Goal: Information Seeking & Learning: Learn about a topic

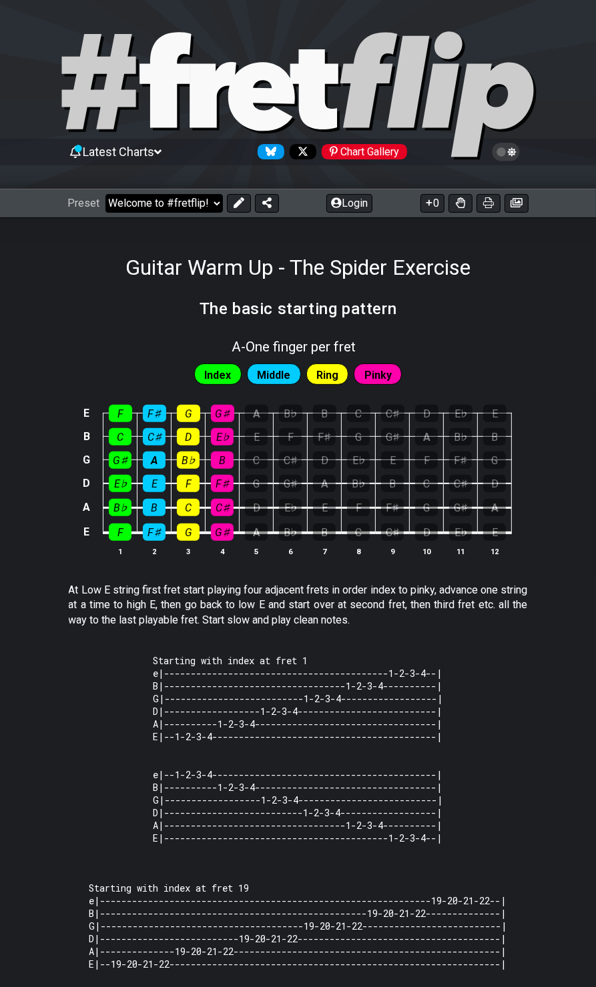
click at [213, 201] on select "Welcome to #fretflip! Initial Preset Custom Preset Minor Pentatonic Major Penta…" at bounding box center [163, 203] width 117 height 19
click at [509, 321] on section "The basic starting pattern" at bounding box center [298, 313] width 596 height 35
click at [161, 147] on icon at bounding box center [157, 152] width 7 height 12
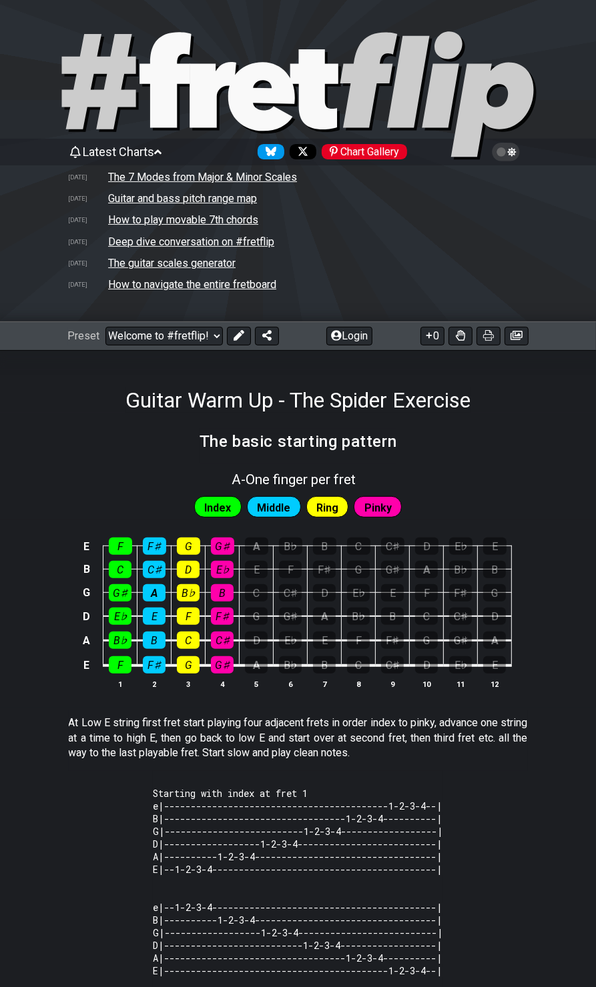
click at [161, 147] on icon at bounding box center [157, 152] width 7 height 12
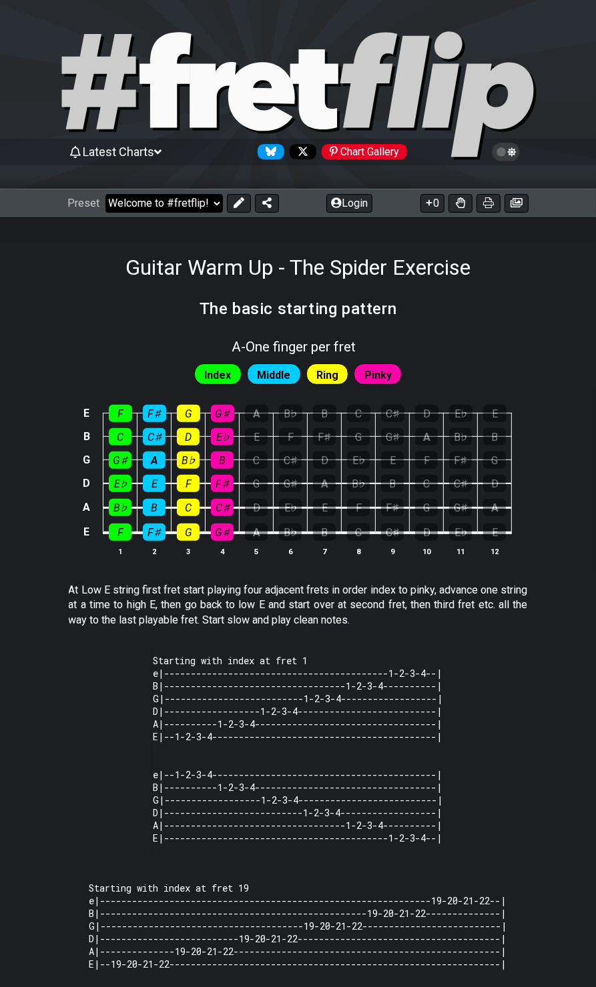
click at [212, 208] on select "Welcome to #fretflip! Initial Preset Custom Preset Minor Pentatonic Major Penta…" at bounding box center [163, 203] width 117 height 19
click at [105, 194] on select "Welcome to #fretflip! Initial Preset Custom Preset Minor Pentatonic Major Penta…" at bounding box center [163, 203] width 117 height 19
select select "/4nps"
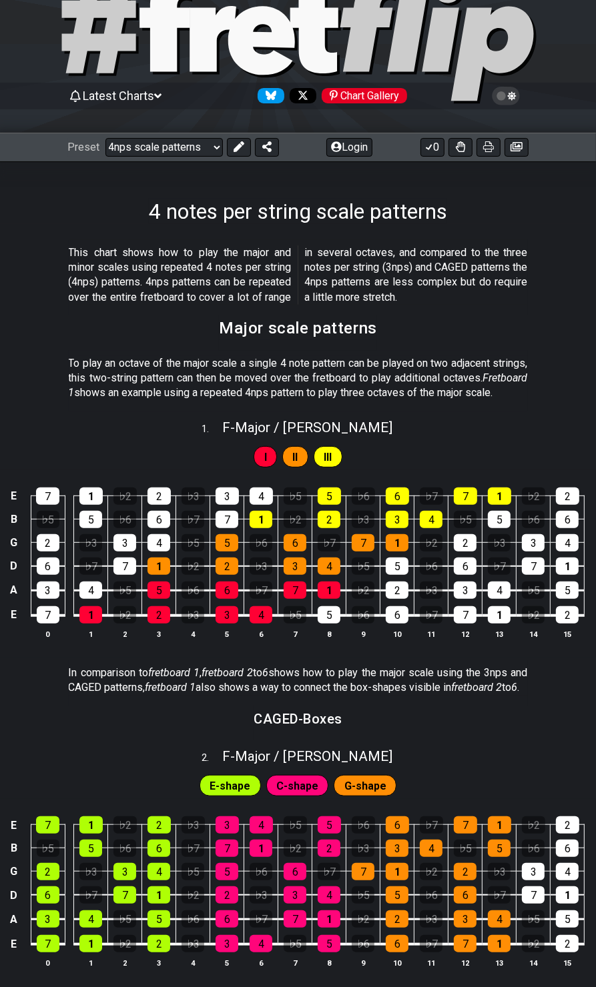
scroll to position [200, 0]
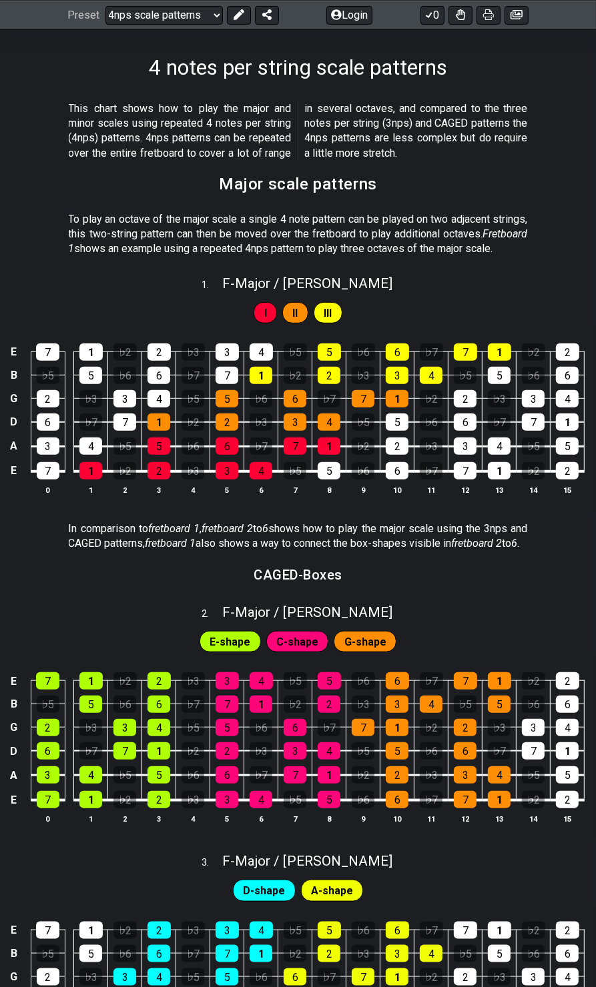
click at [498, 116] on p "This chart shows how to play the major and minor scales using repeated 4 notes …" at bounding box center [298, 131] width 459 height 60
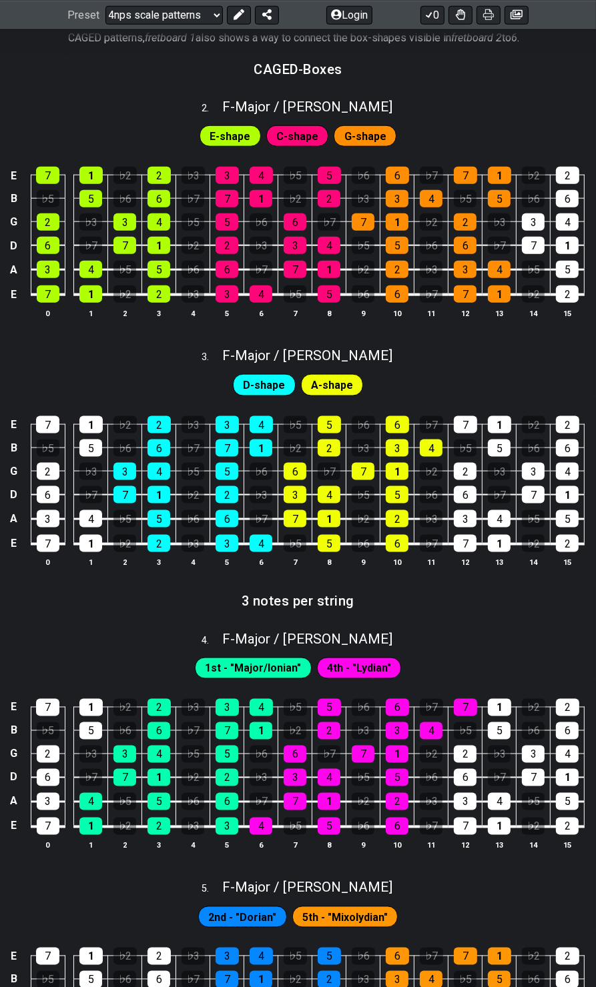
scroll to position [734, 0]
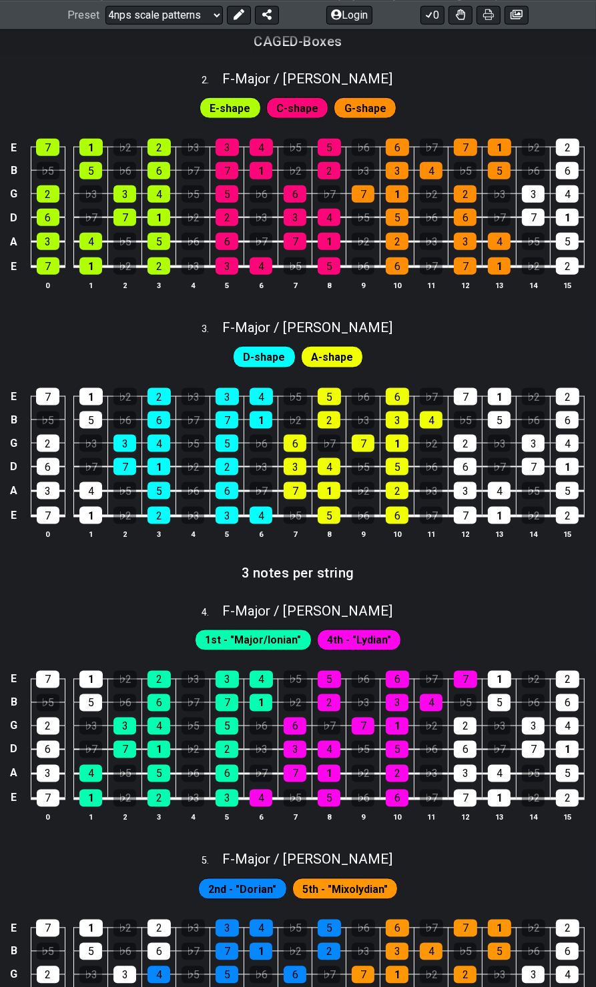
click at [189, 594] on section "3 notes per string" at bounding box center [298, 577] width 596 height 34
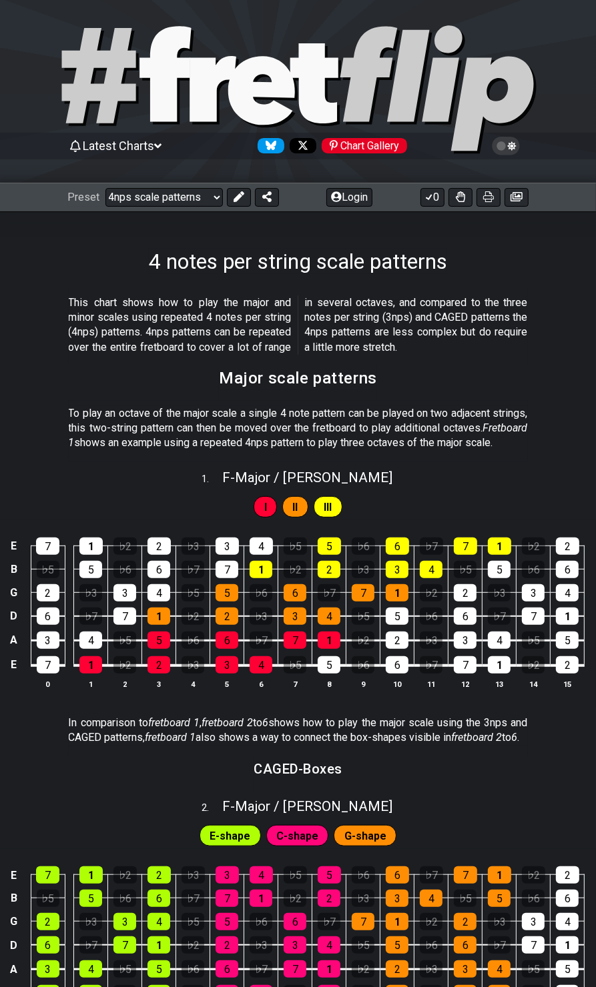
scroll to position [0, 0]
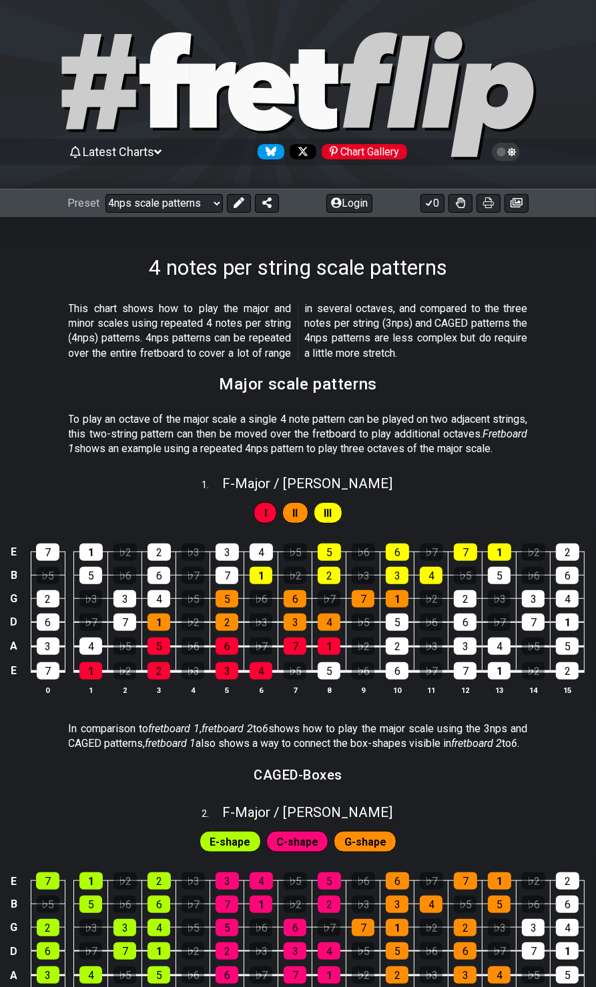
click at [297, 492] on span "F - Major / Ionian" at bounding box center [307, 484] width 170 height 16
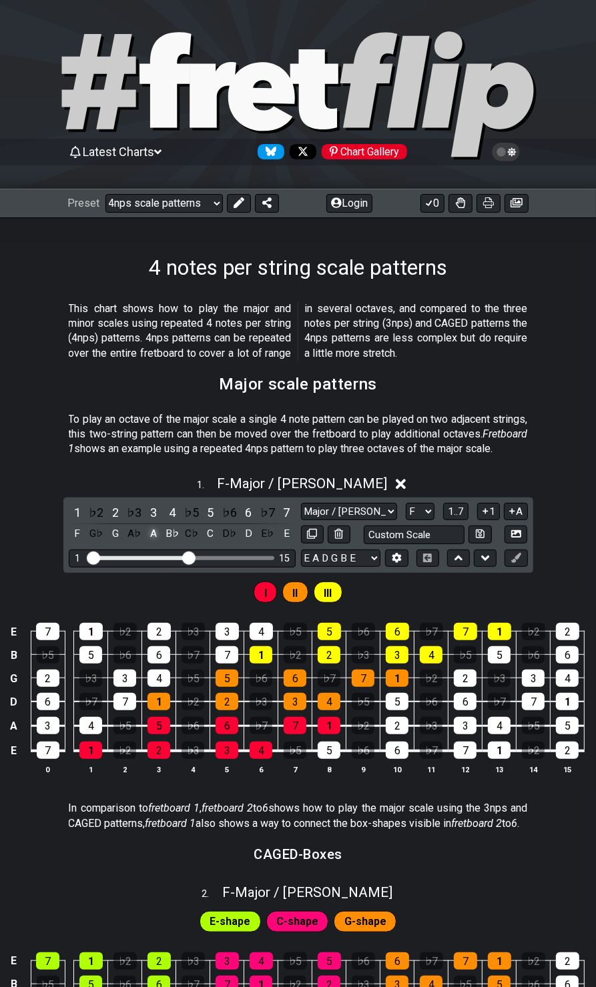
click at [152, 543] on div "A" at bounding box center [153, 534] width 17 height 18
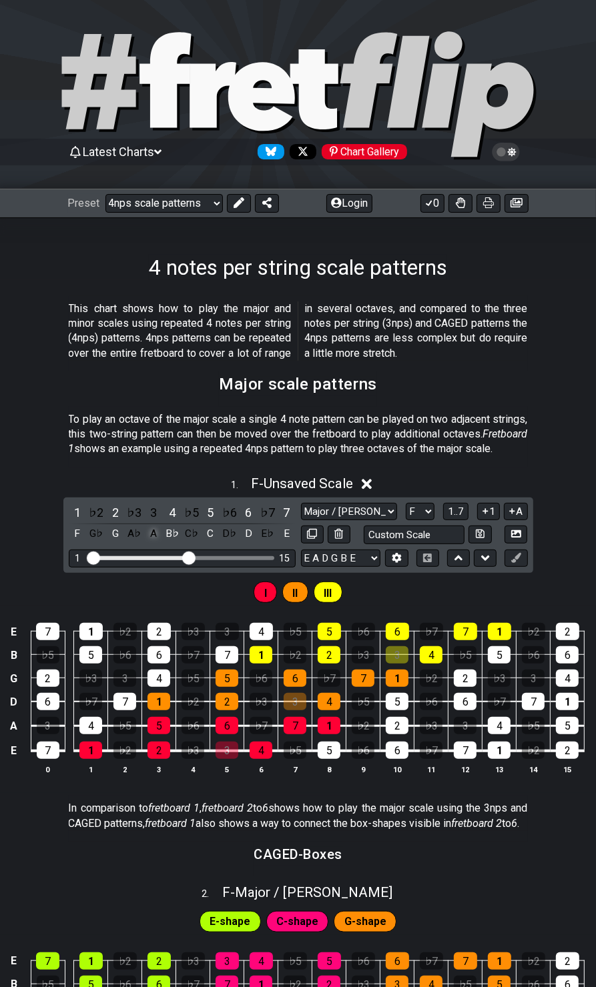
click at [152, 543] on div "A" at bounding box center [153, 534] width 17 height 18
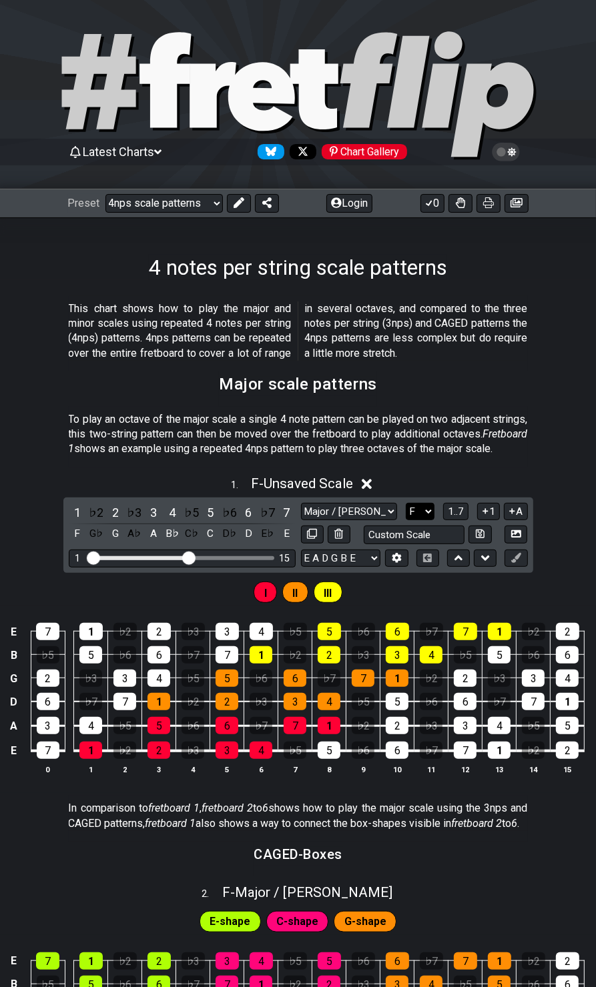
click at [421, 521] on select "A♭ A A♯ B♭ B C C♯ D♭ D D♯ E♭ E F F♯ G♭ G G♯" at bounding box center [419, 512] width 29 height 18
select select "A"
click at [405, 516] on select "A♭ A A♯ B♭ B C C♯ D♭ D D♯ E♭ E F F♯ G♭ G G♯" at bounding box center [419, 512] width 29 height 18
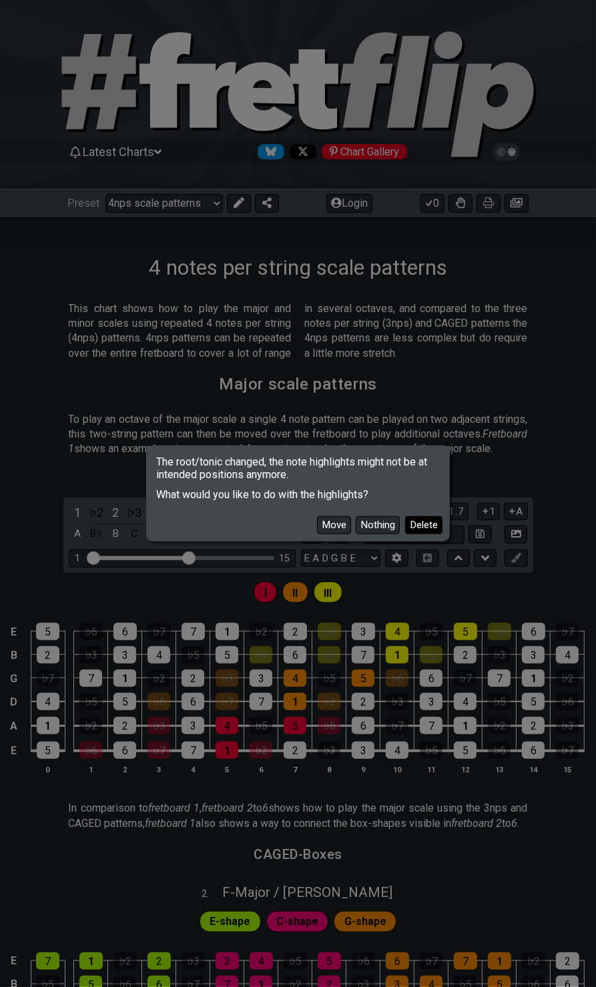
click at [419, 523] on button "Delete" at bounding box center [423, 525] width 37 height 18
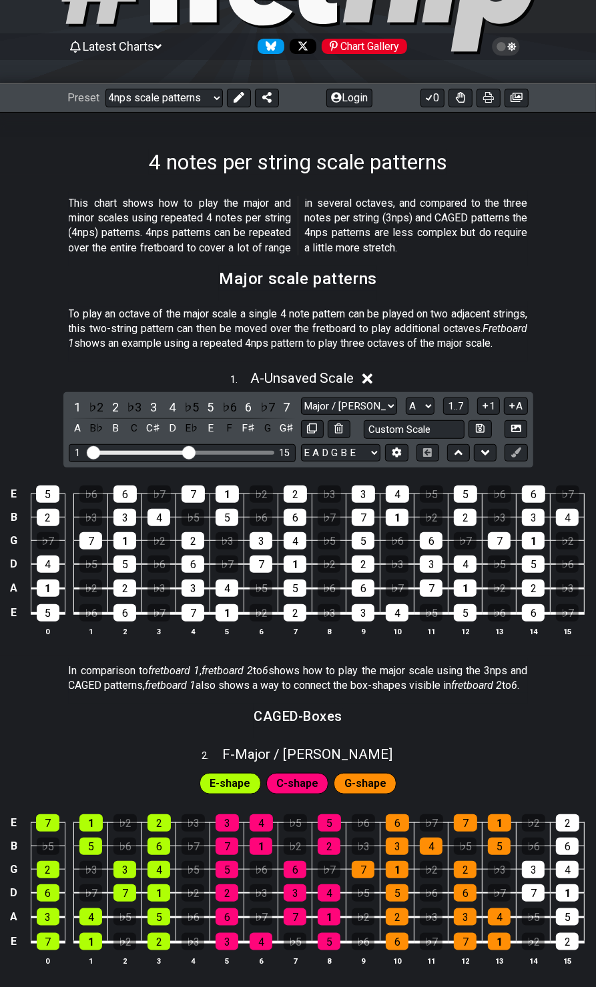
scroll to position [200, 0]
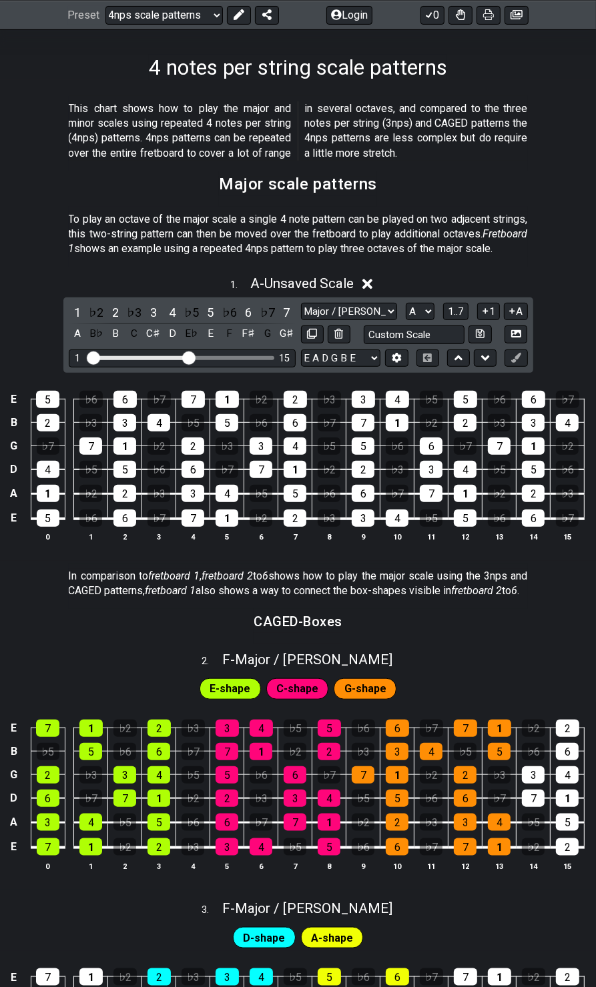
click at [370, 289] on icon at bounding box center [367, 284] width 10 height 10
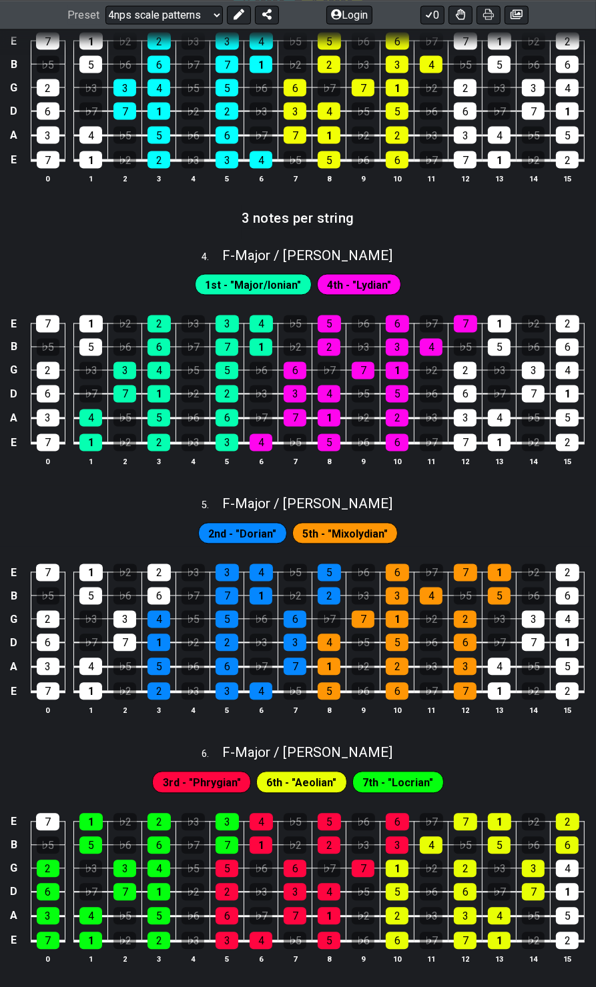
scroll to position [932, 0]
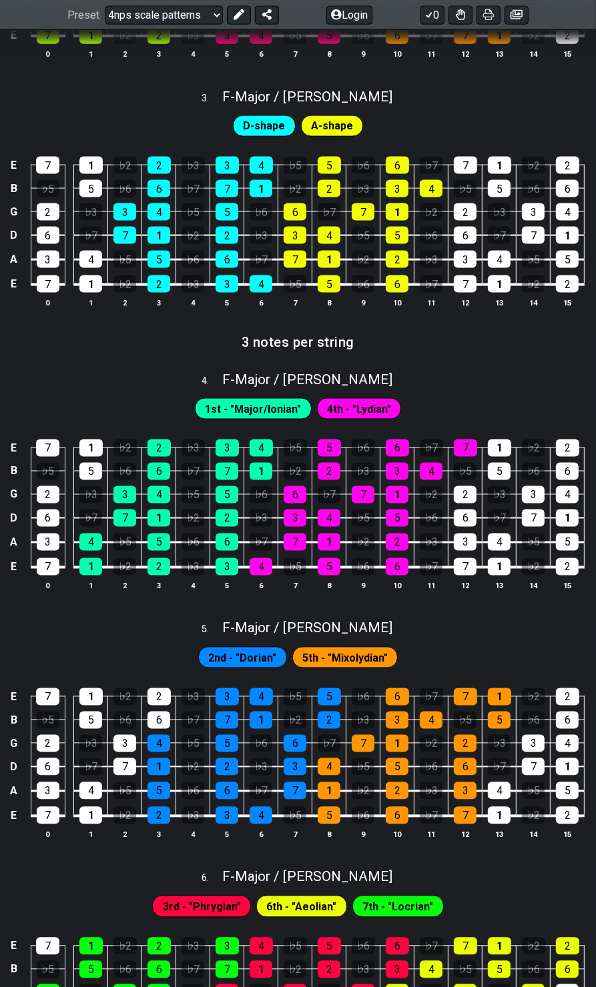
click at [514, 672] on div "2nd - "[PERSON_NAME]" 5th - "Mixolydian"" at bounding box center [298, 654] width 596 height 33
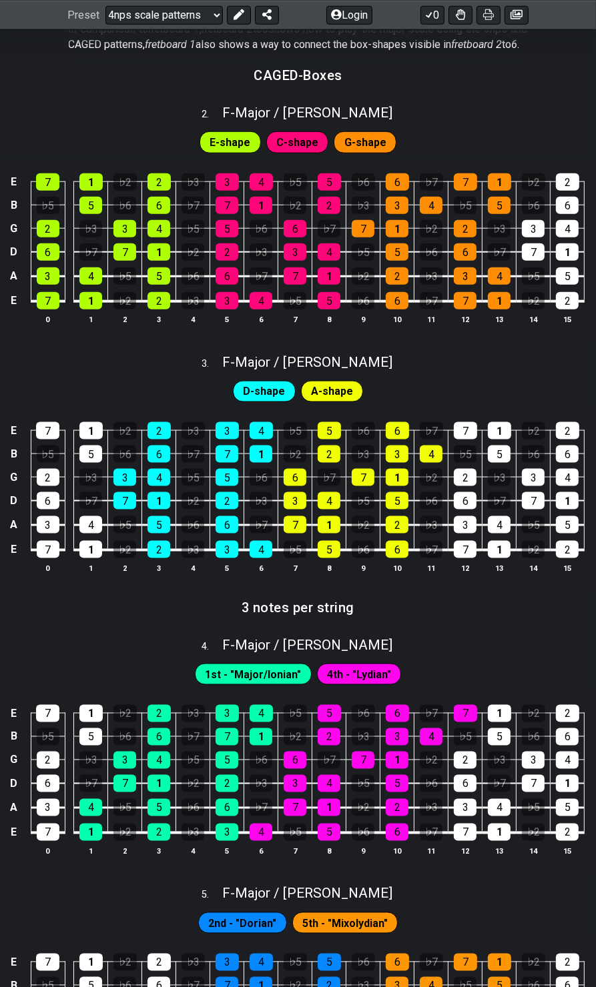
scroll to position [666, 0]
